Goal: Find specific page/section: Find specific page/section

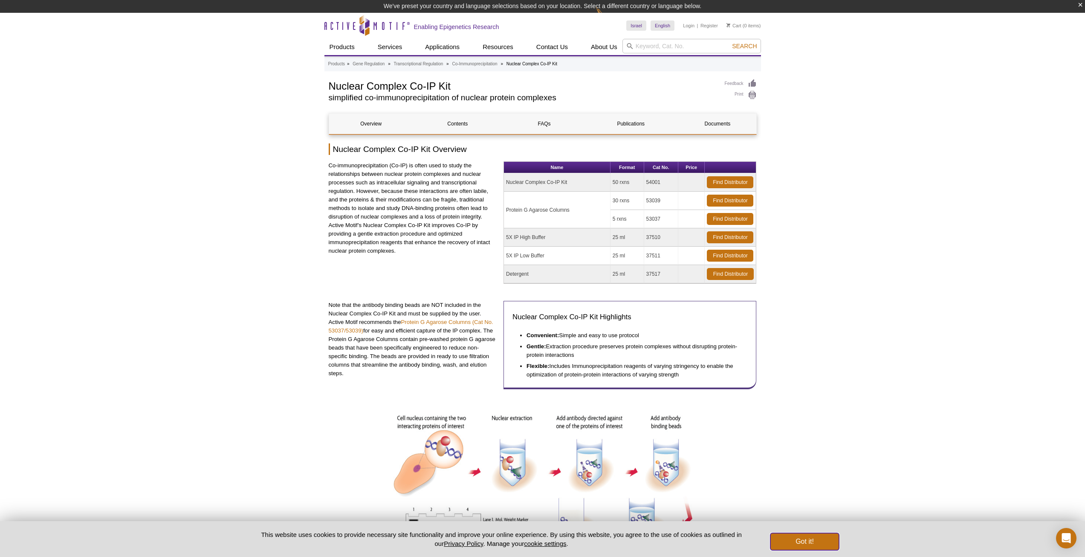
click at [815, 542] on button "Got it!" at bounding box center [805, 541] width 68 height 17
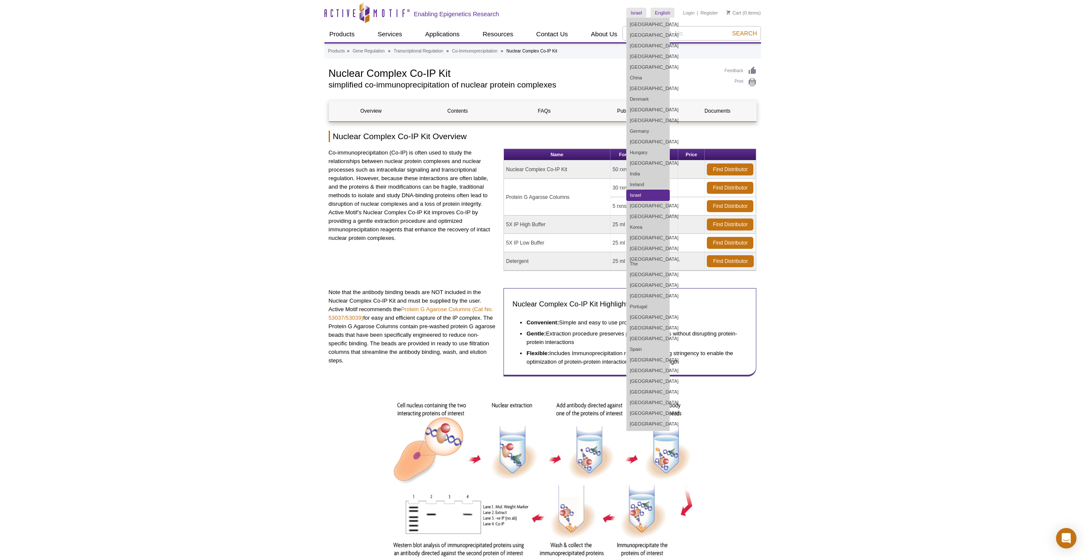
click at [637, 192] on link "Israel" at bounding box center [648, 195] width 43 height 11
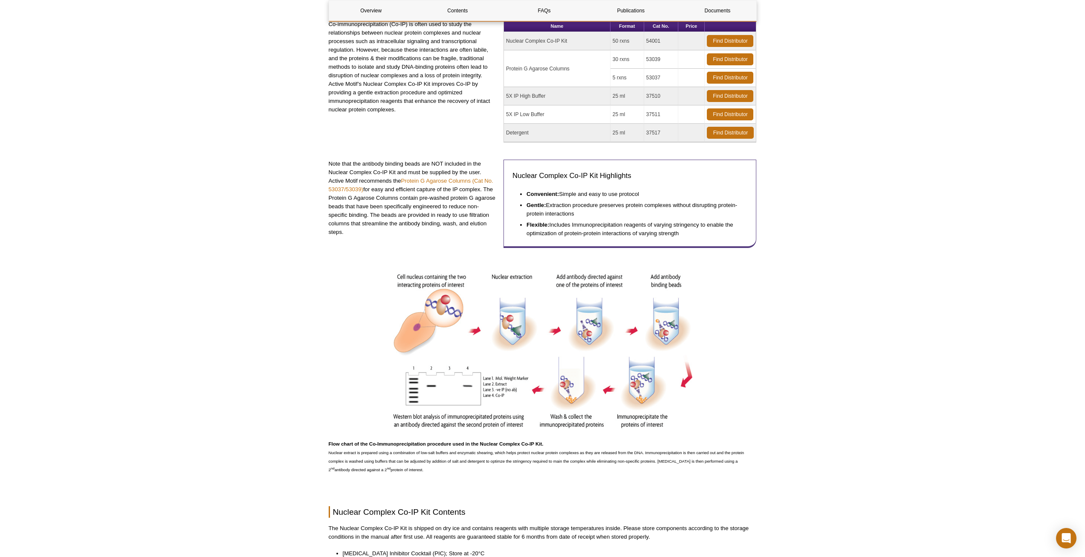
scroll to position [43, 0]
